Goal: Navigation & Orientation: Find specific page/section

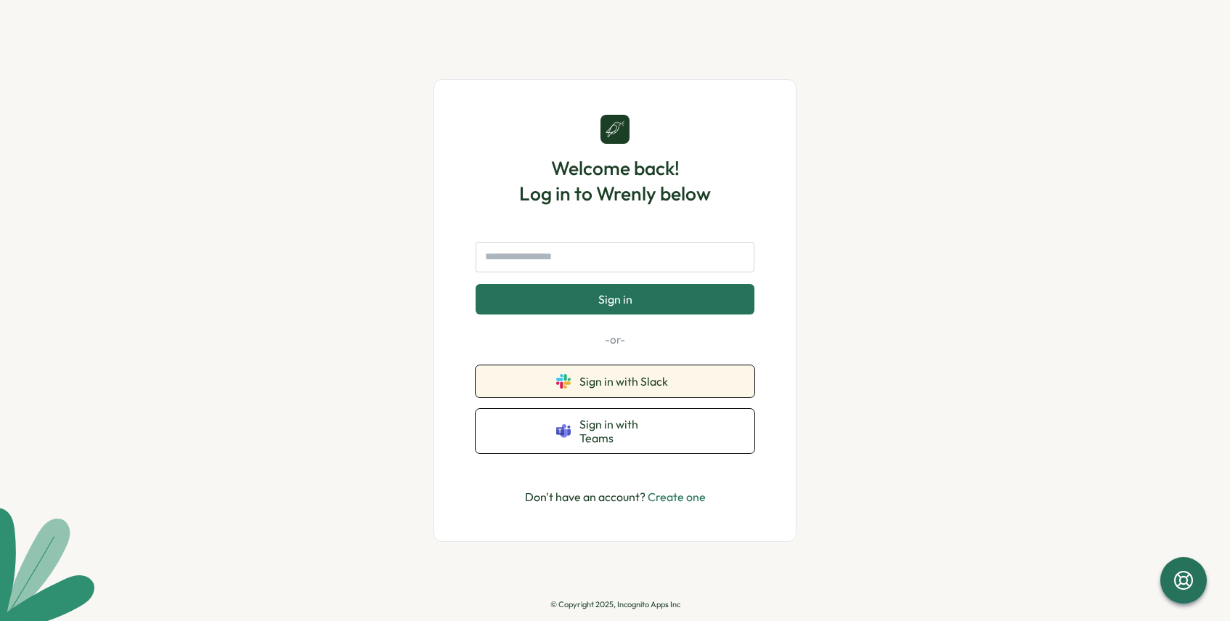
click at [716, 378] on button "Sign in with Slack" at bounding box center [615, 381] width 279 height 32
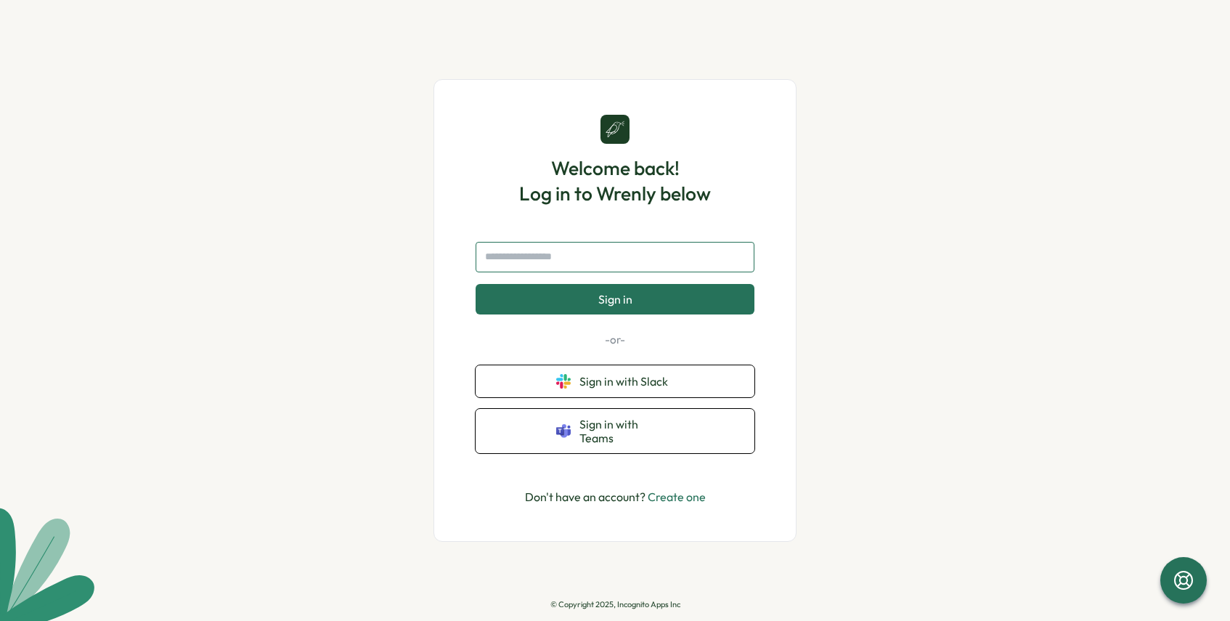
click at [628, 263] on input "text" at bounding box center [615, 257] width 279 height 30
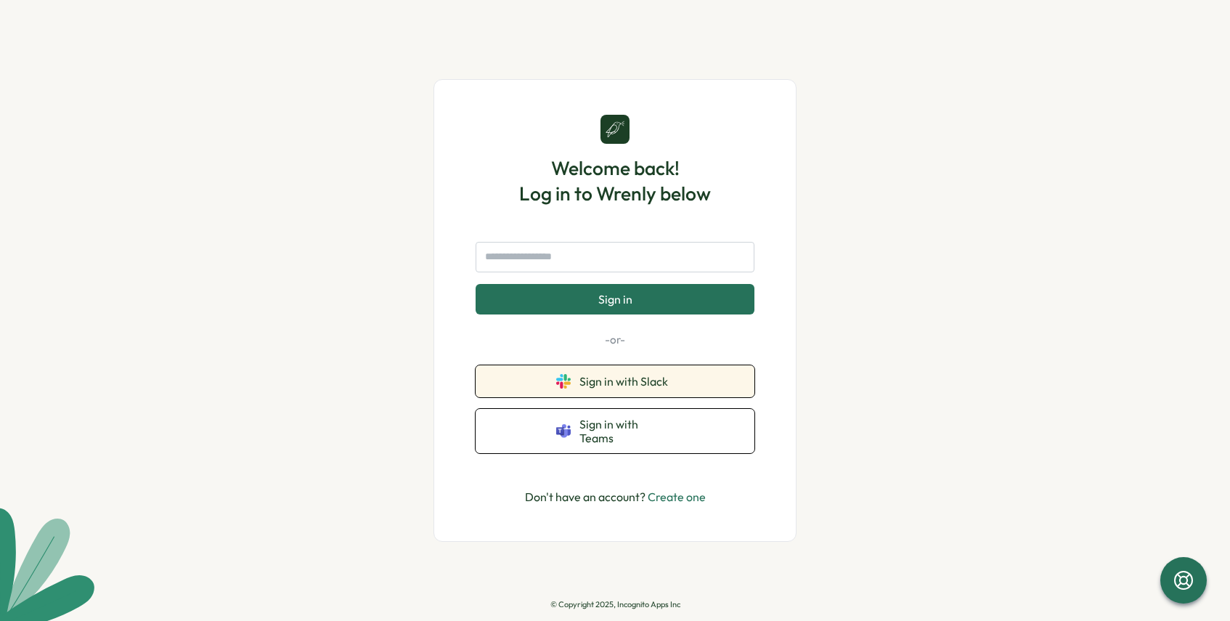
click at [652, 388] on span "Sign in with Slack" at bounding box center [626, 381] width 94 height 13
click at [728, 385] on button "Sign in with Slack" at bounding box center [615, 381] width 279 height 32
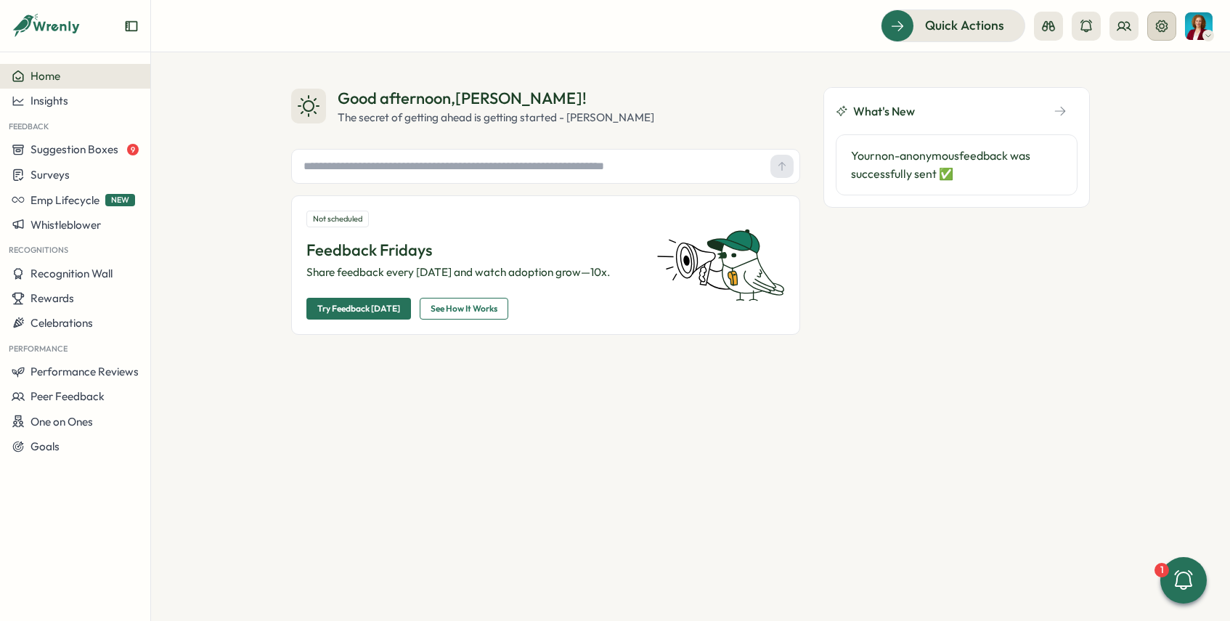
click at [1155, 26] on icon at bounding box center [1162, 26] width 15 height 15
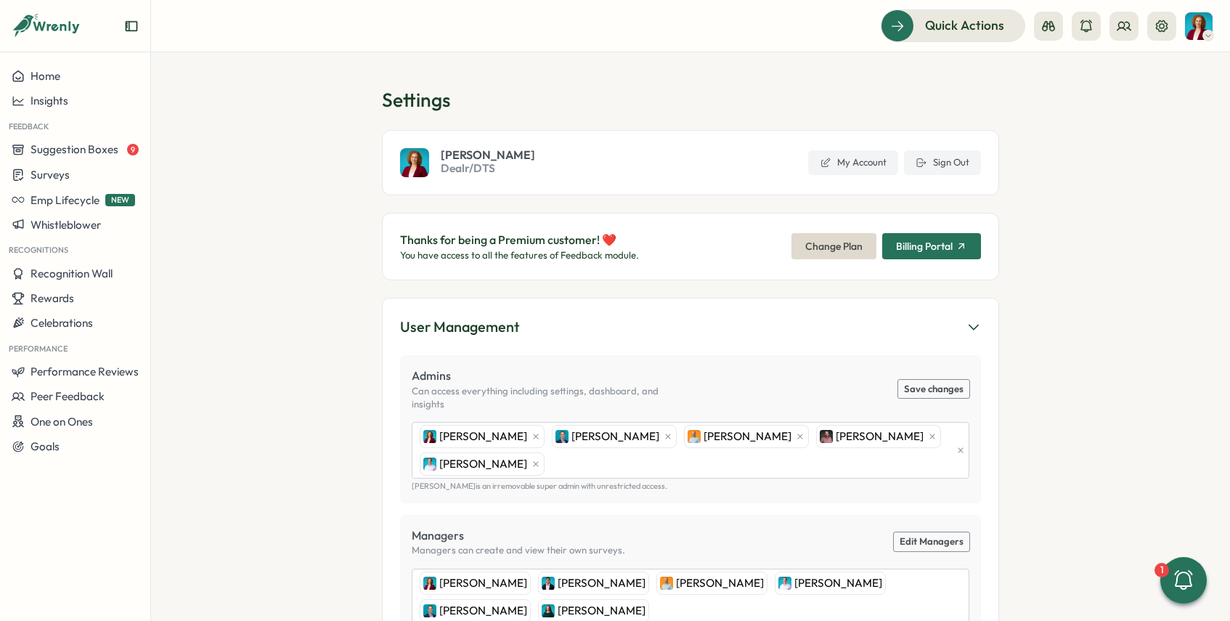
click at [132, 23] on icon "Expand sidebar" at bounding box center [131, 26] width 15 height 15
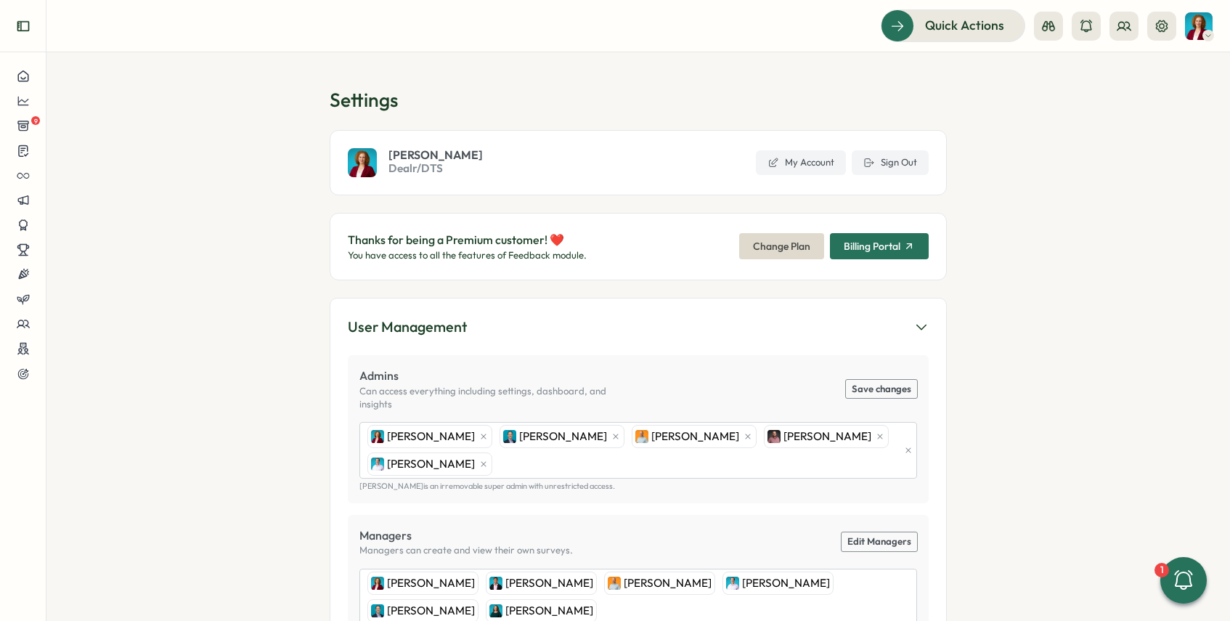
click at [29, 24] on icon "Expand sidebar" at bounding box center [23, 26] width 15 height 15
